Goal: Communication & Community: Answer question/provide support

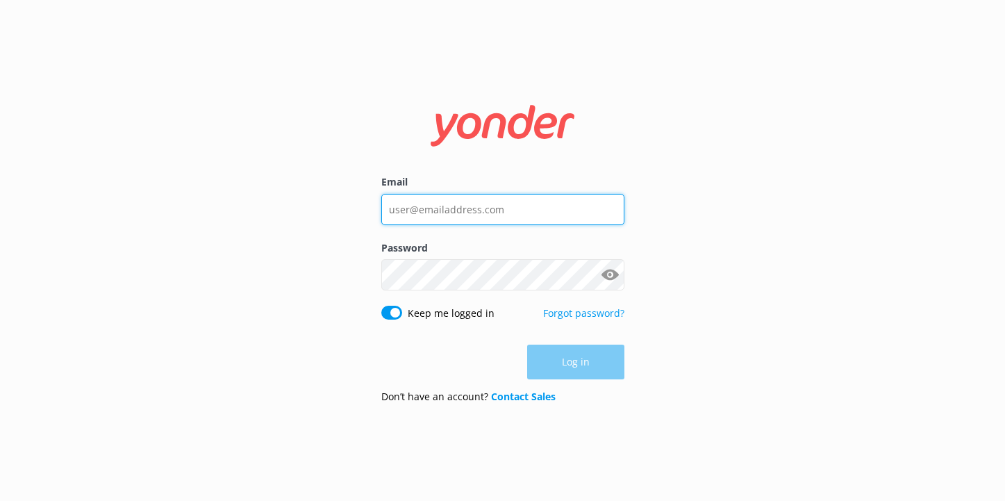
type input "[EMAIL_ADDRESS][DOMAIN_NAME]"
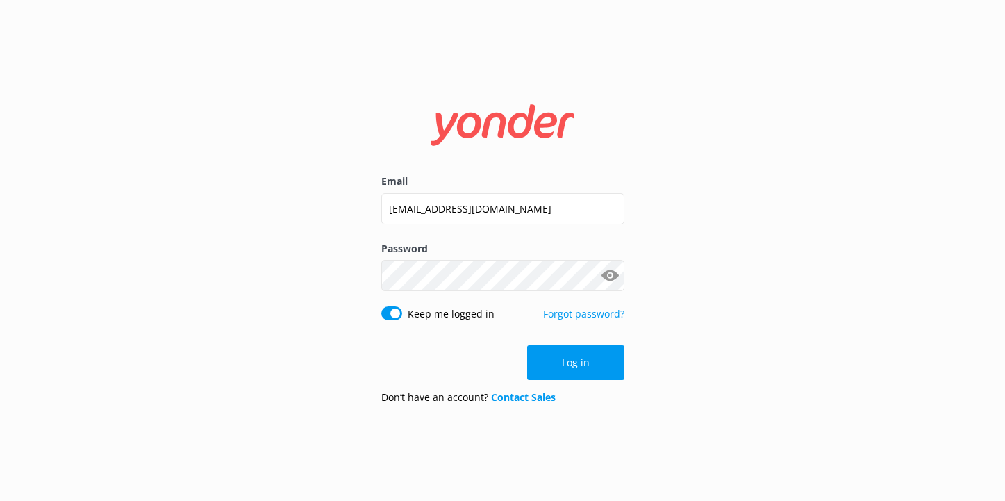
click at [594, 359] on div "Log in" at bounding box center [502, 362] width 243 height 35
click at [594, 359] on button "Log in" at bounding box center [575, 362] width 97 height 35
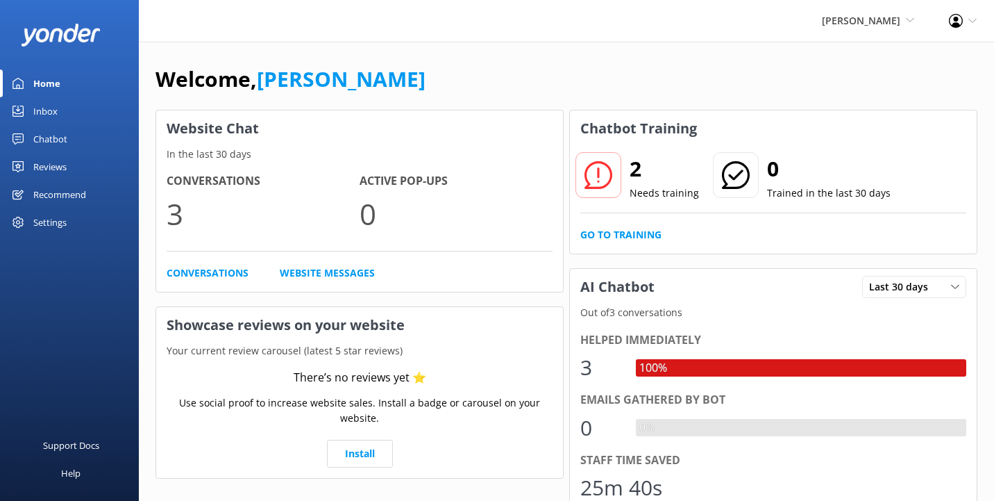
click at [600, 169] on icon at bounding box center [599, 175] width 28 height 28
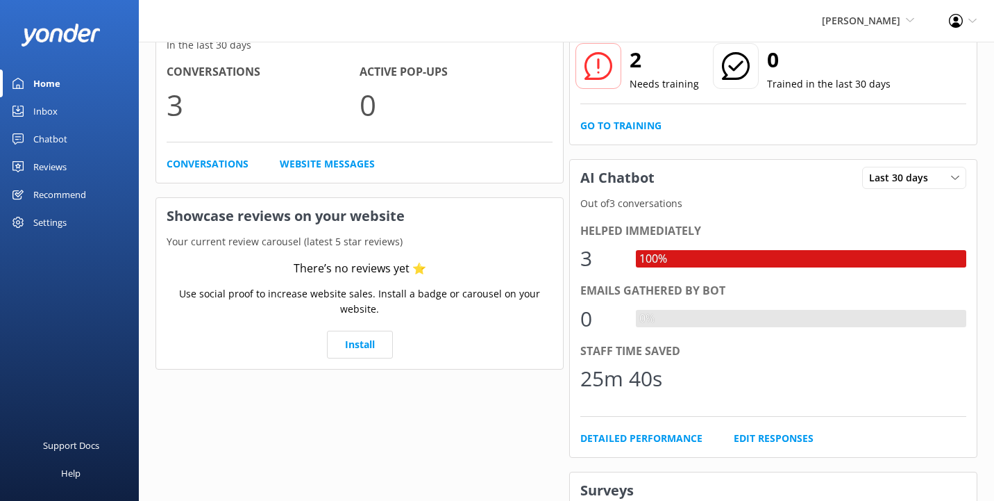
scroll to position [110, 0]
click at [587, 257] on div "3" at bounding box center [601, 257] width 42 height 33
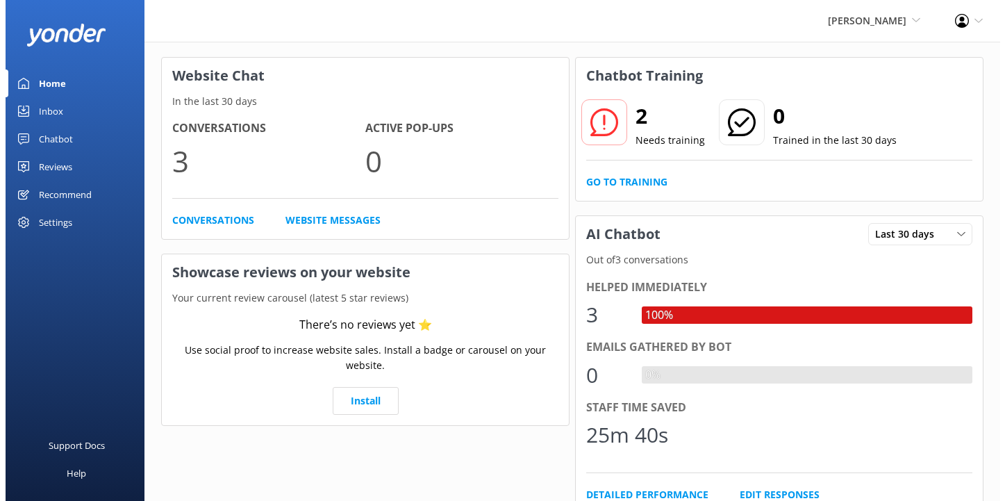
scroll to position [0, 0]
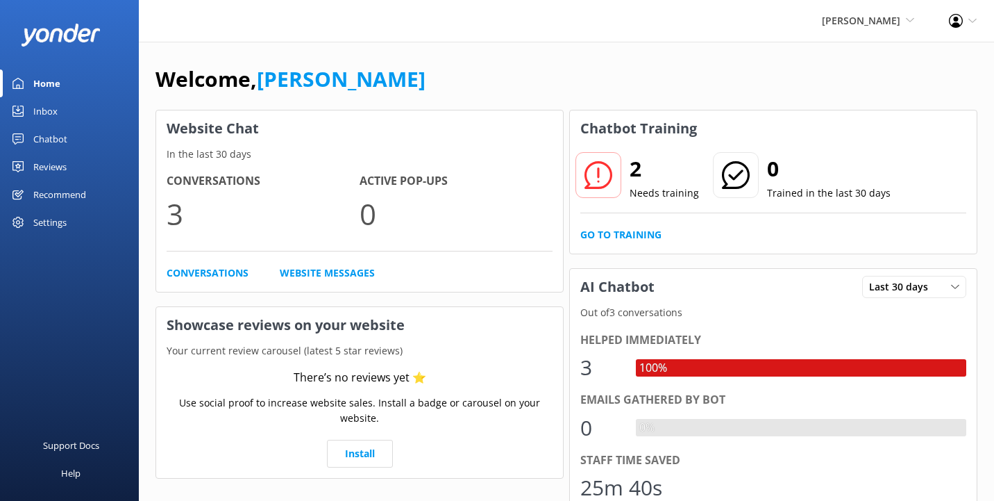
click at [46, 111] on div "Inbox" at bounding box center [45, 111] width 24 height 28
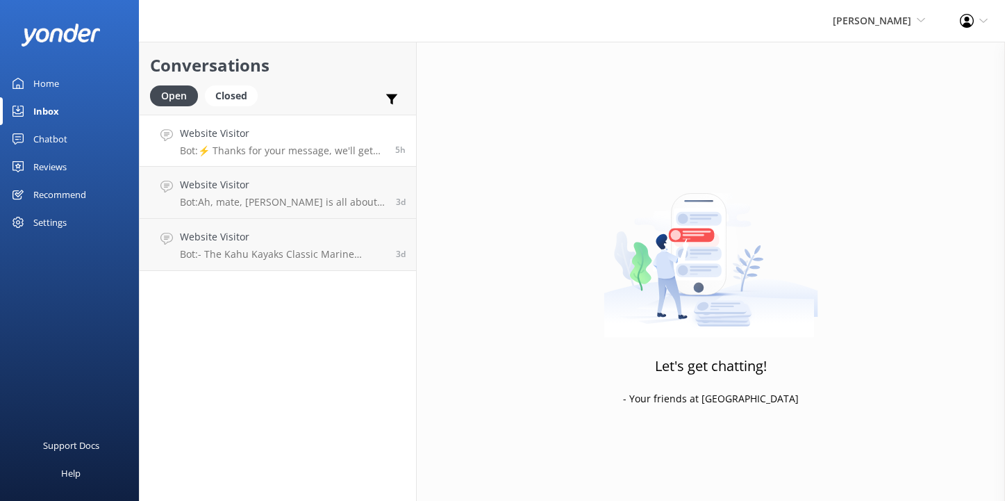
click at [326, 131] on h4 "Website Visitor" at bounding box center [282, 133] width 205 height 15
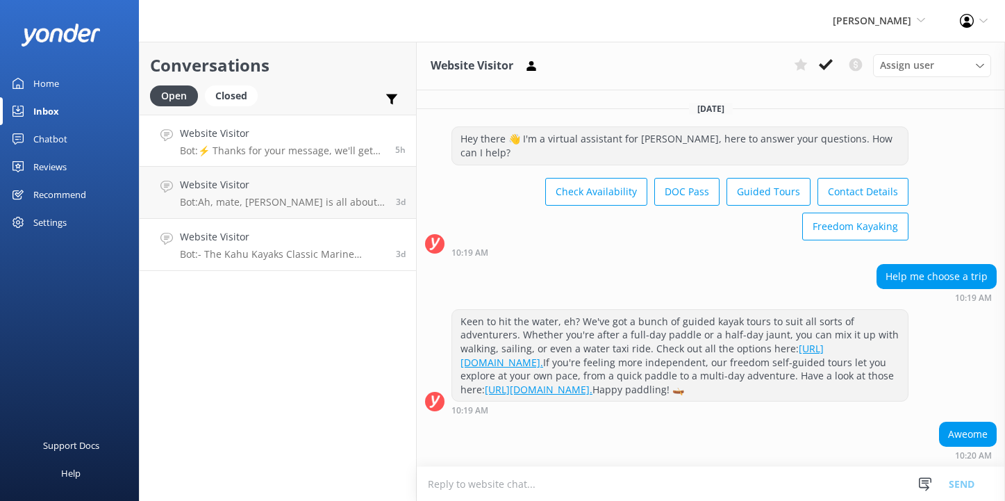
click at [267, 251] on p "Bot: - The Kahu Kayaks Classic Marine Reserve Guided Tour is a popular full-day…" at bounding box center [283, 254] width 206 height 12
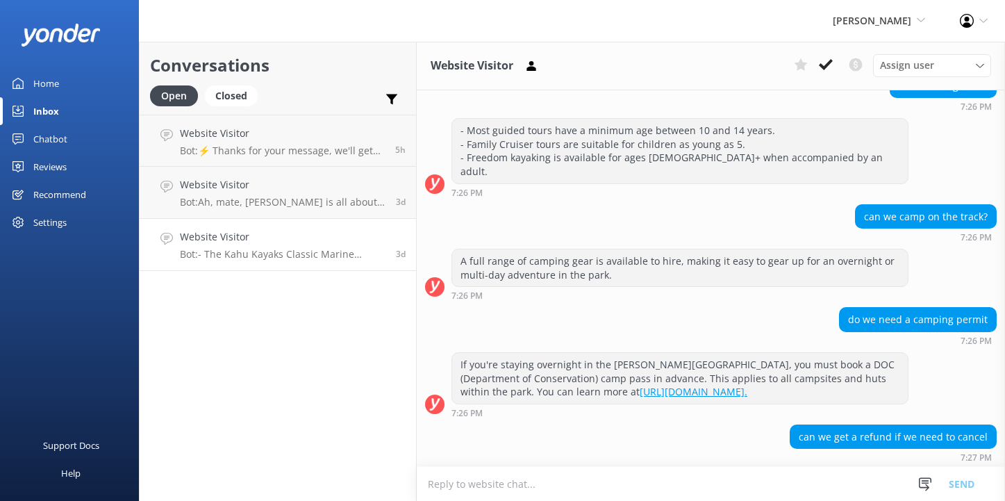
scroll to position [890, 0]
